Goal: Transaction & Acquisition: Purchase product/service

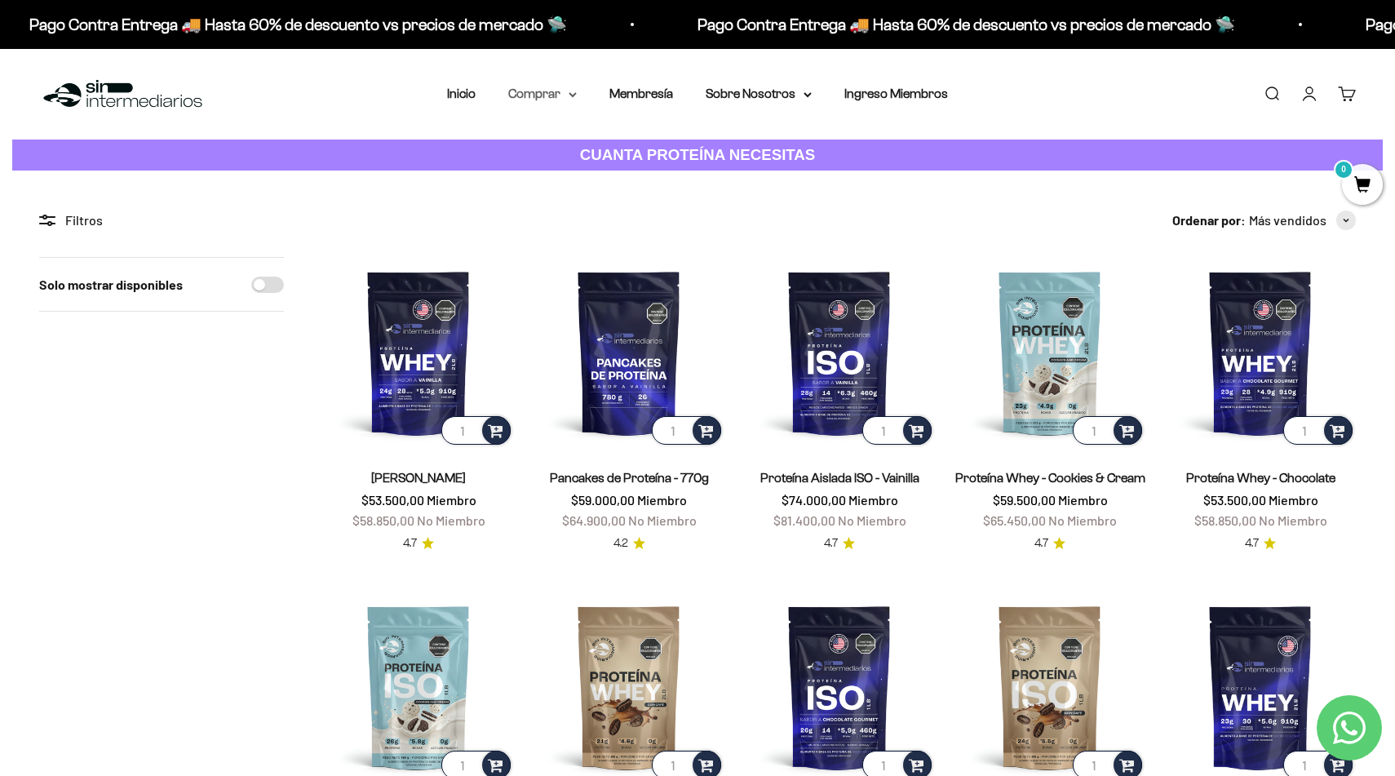
click at [575, 91] on summary "Comprar" at bounding box center [542, 93] width 69 height 21
click at [578, 146] on summary "Proteínas" at bounding box center [585, 145] width 135 height 21
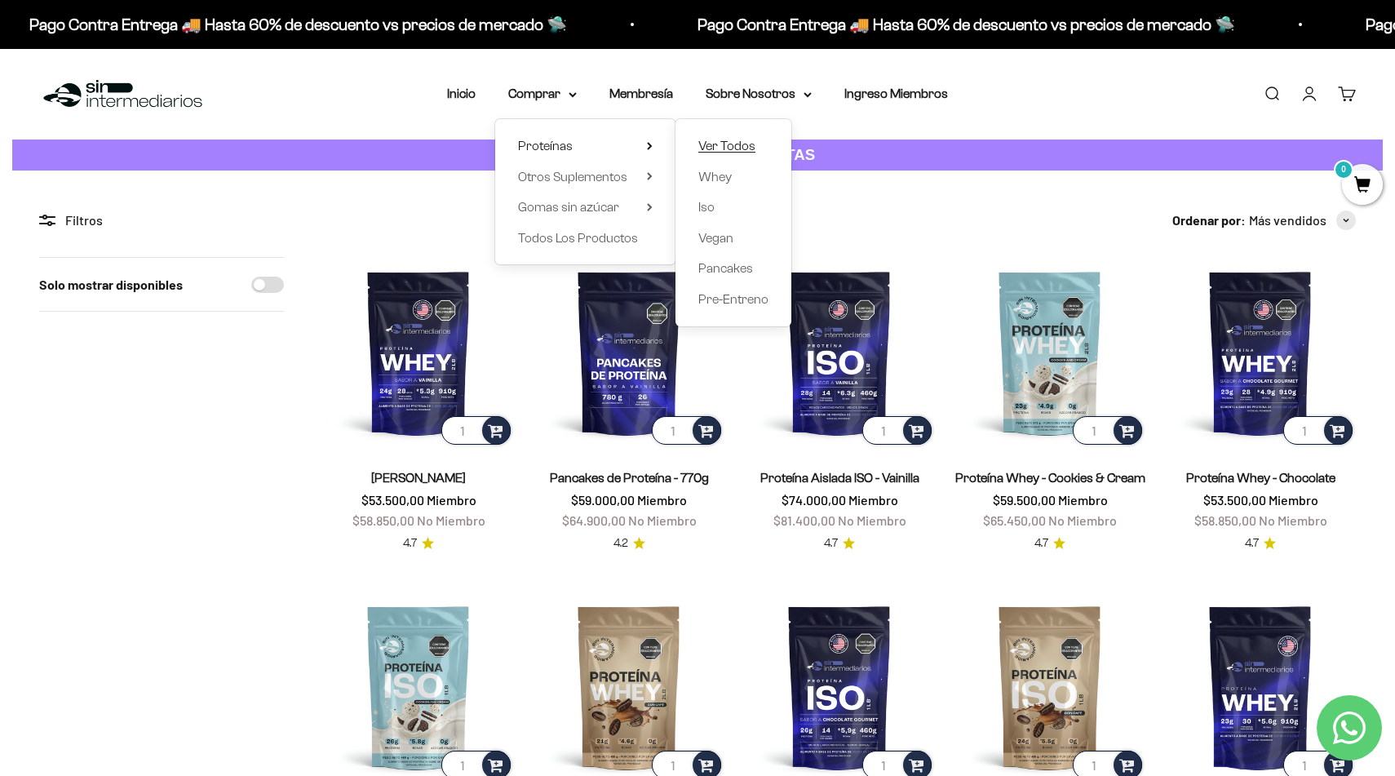
click at [745, 146] on span "Ver Todos" at bounding box center [726, 146] width 57 height 14
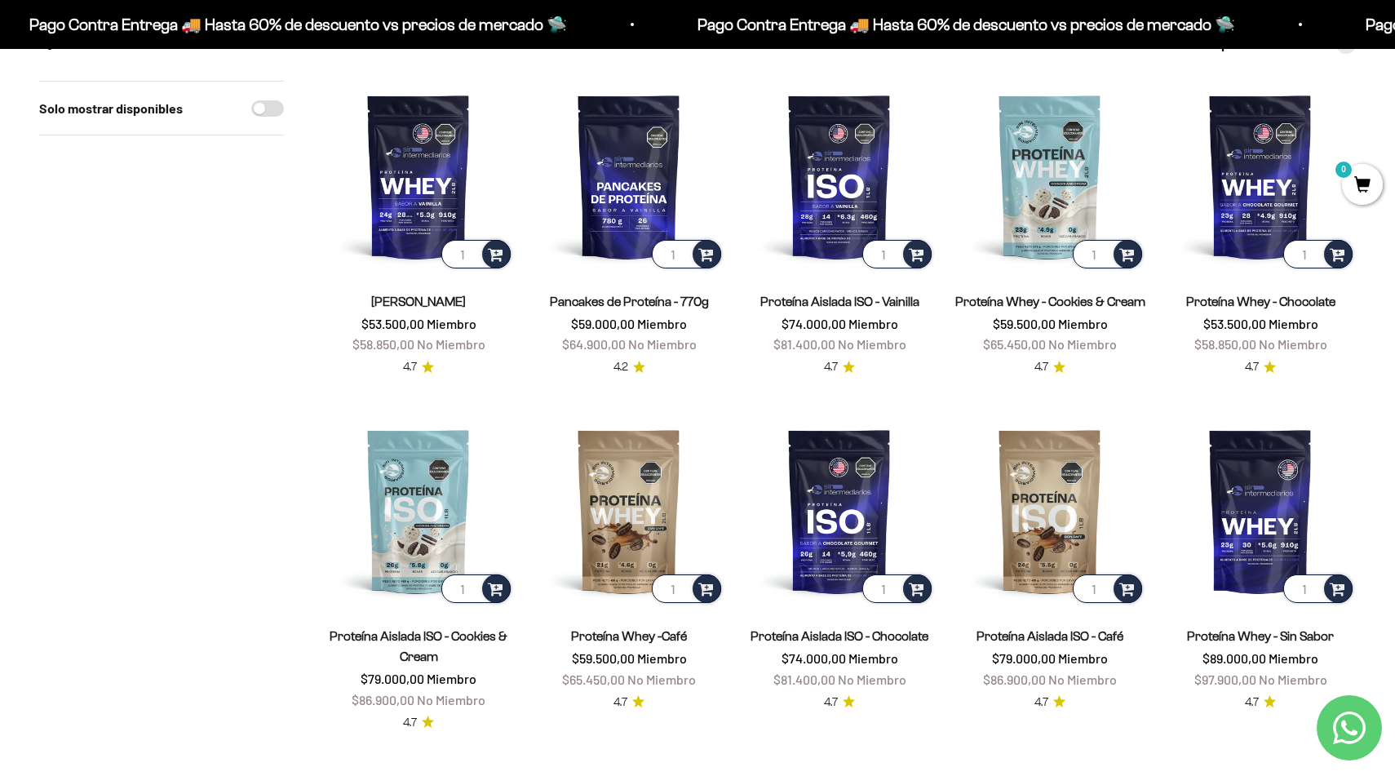
scroll to position [164, 0]
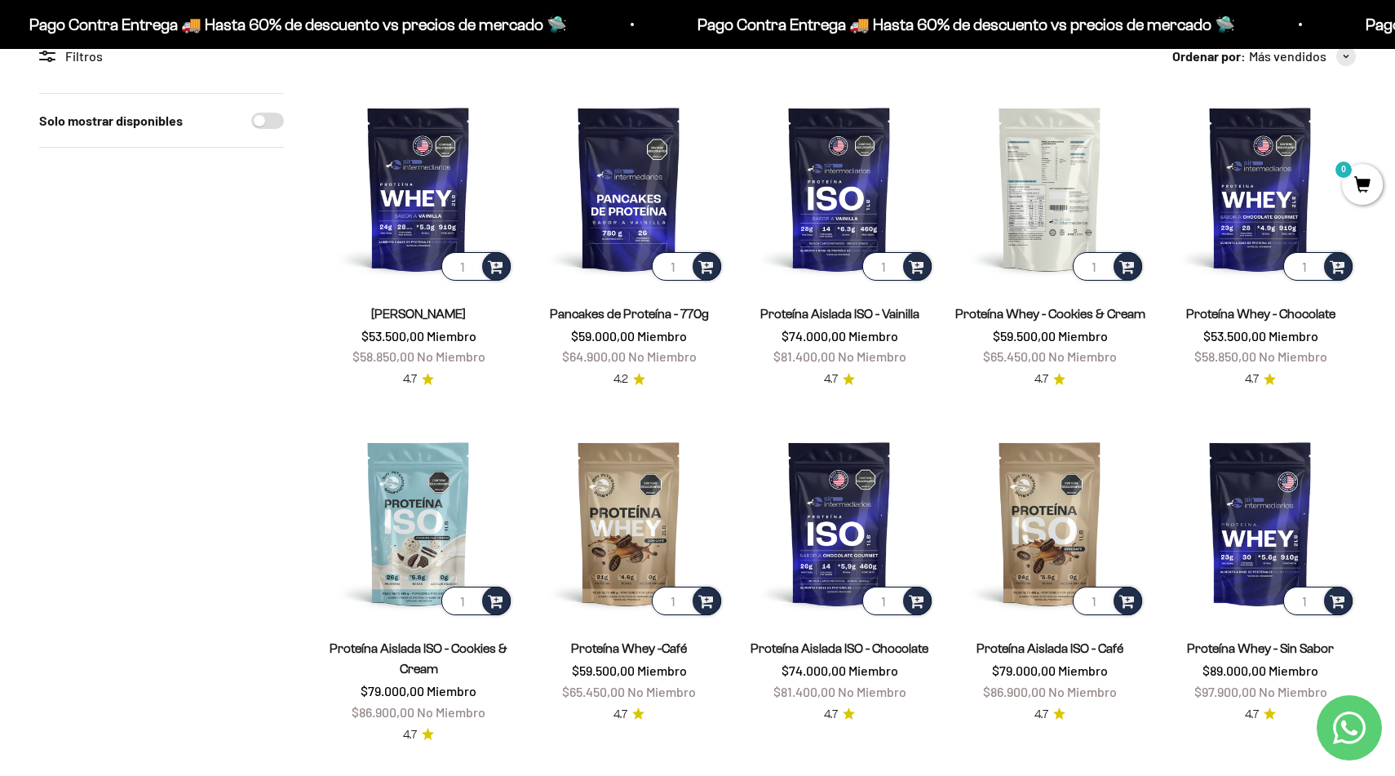
click at [1057, 191] on img at bounding box center [1050, 188] width 191 height 191
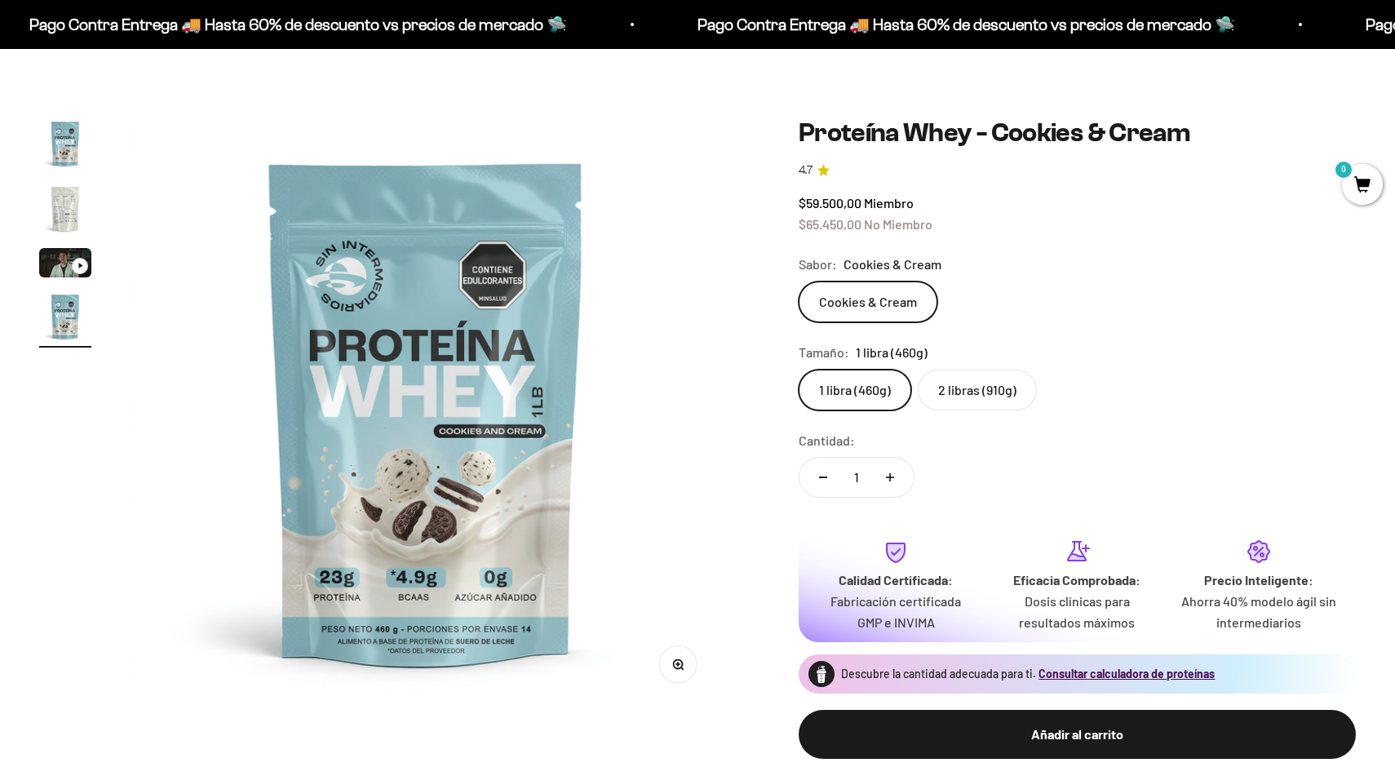
scroll to position [77, 0]
